Goal: Information Seeking & Learning: Learn about a topic

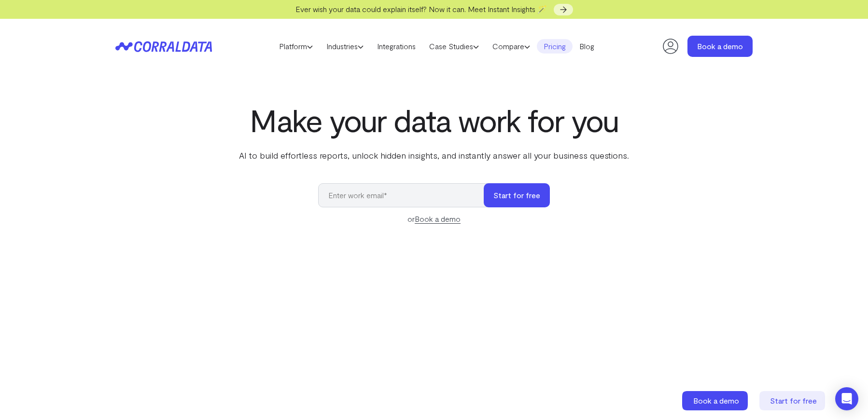
click at [563, 48] on link "Pricing" at bounding box center [555, 46] width 36 height 14
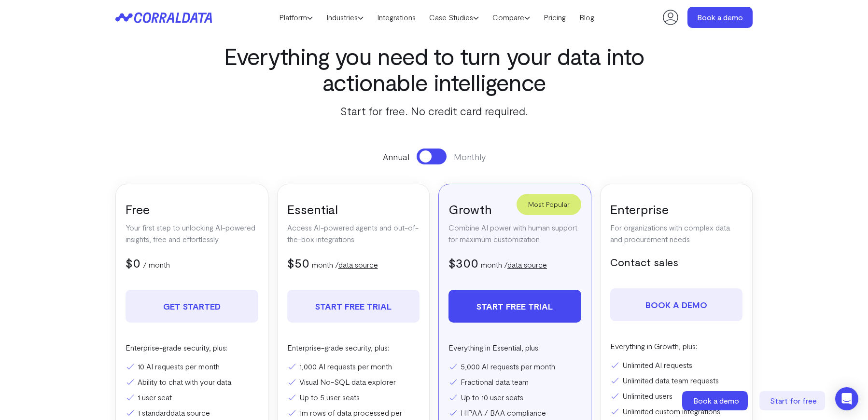
scroll to position [47, 0]
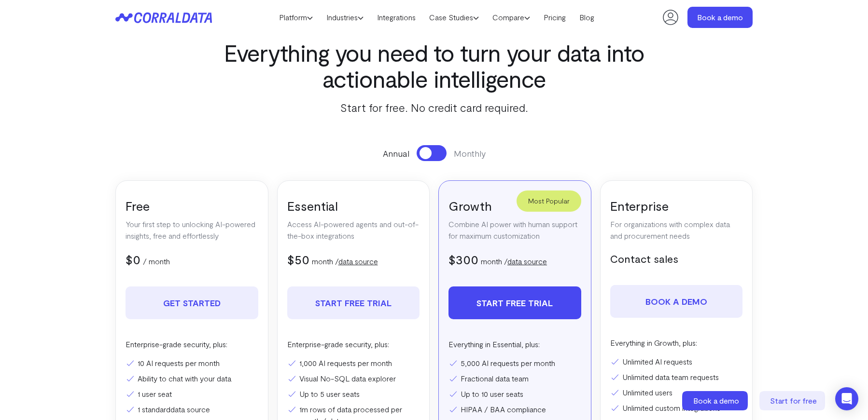
click at [419, 162] on div "Annual Monthly Free Your first step to unlocking AI-powered insights, free and …" at bounding box center [433, 303] width 637 height 317
click at [427, 157] on span at bounding box center [425, 153] width 12 height 12
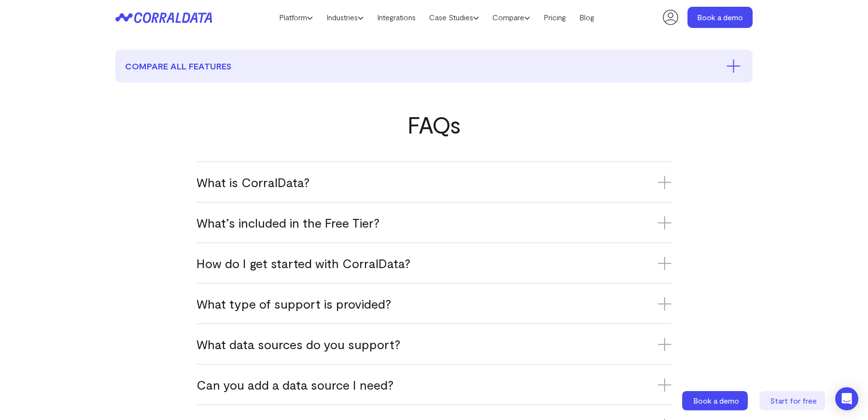
scroll to position [542, 0]
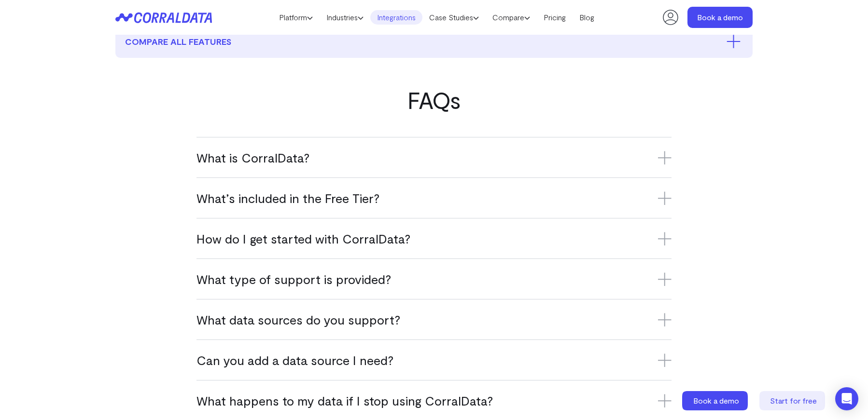
click at [386, 21] on link "Integrations" at bounding box center [396, 17] width 52 height 14
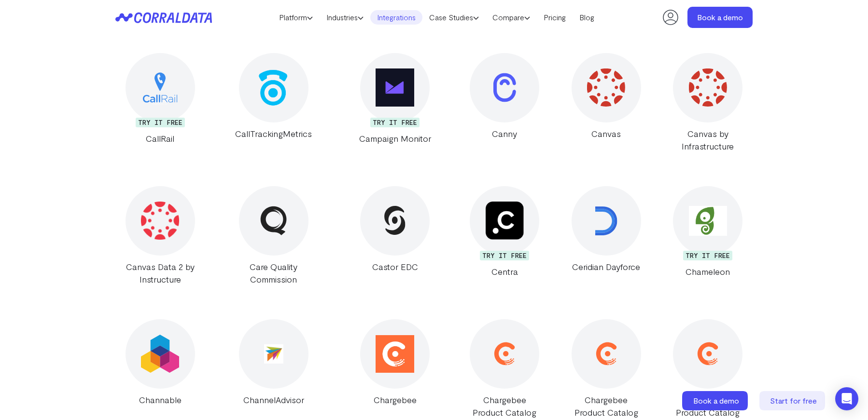
scroll to position [6316, 0]
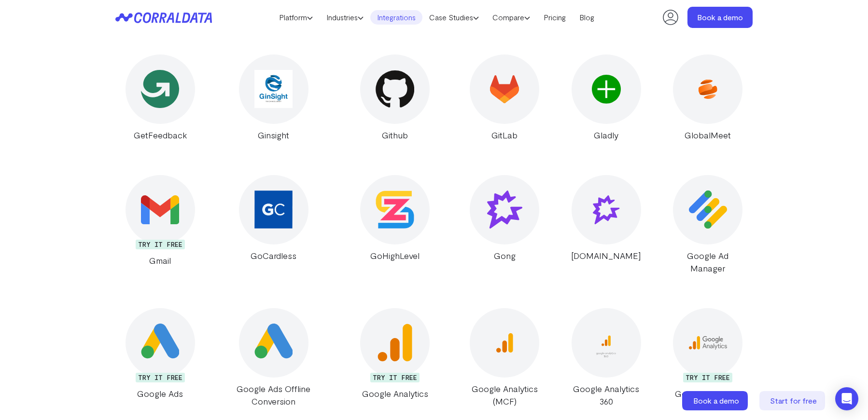
click at [376, 191] on img at bounding box center [395, 210] width 38 height 38
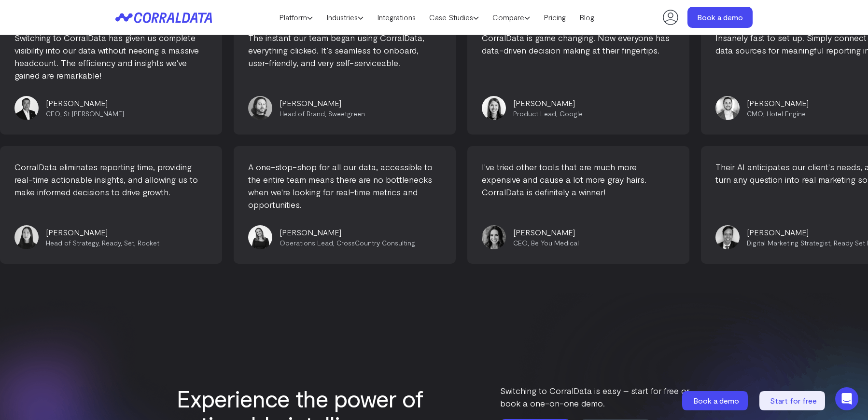
scroll to position [2674, 0]
